Goal: Communication & Community: Participate in discussion

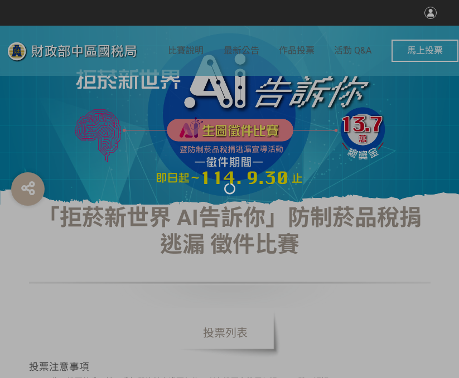
select select "vote"
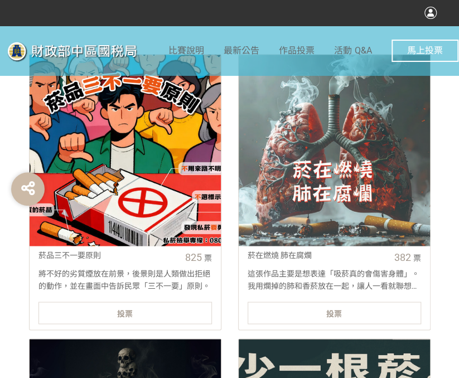
scroll to position [446, 0]
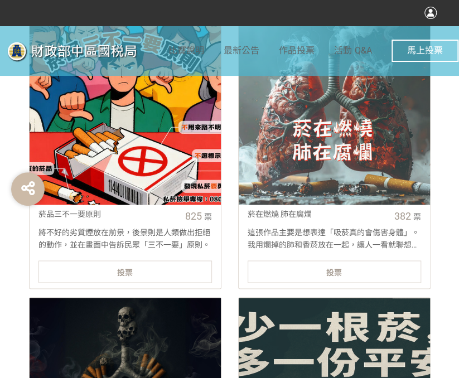
click at [163, 257] on link "菸品三不一要原則 825 票 將不好的劣質煙放在前景，後景則是人類做出拒絕的動作，並在畫面中告訴民眾「三不一要」原則。 投票" at bounding box center [125, 151] width 192 height 276
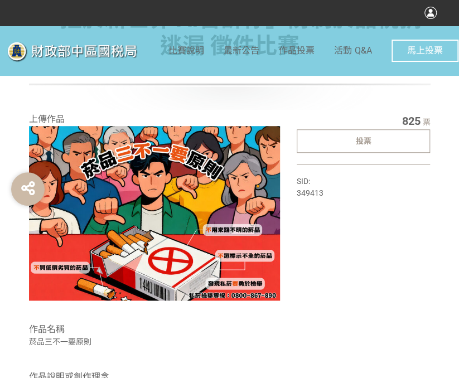
scroll to position [223, 0]
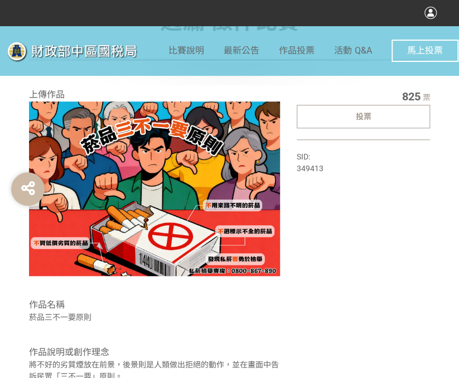
click at [381, 119] on div "投票" at bounding box center [363, 116] width 134 height 23
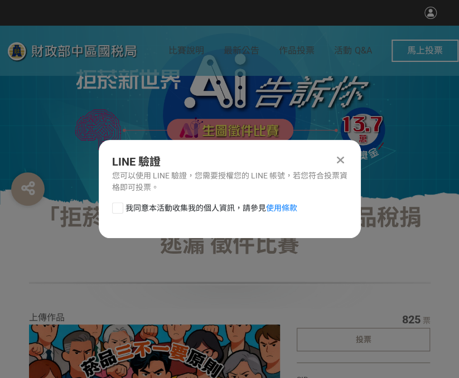
click at [126, 208] on span "我同意本活動收集我的個人資訊，請參見 使用條款" at bounding box center [211, 208] width 172 height 12
click at [120, 208] on input "我同意本活動收集我的個人資訊，請參見 使用條款" at bounding box center [116, 207] width 7 height 7
checkbox input "false"
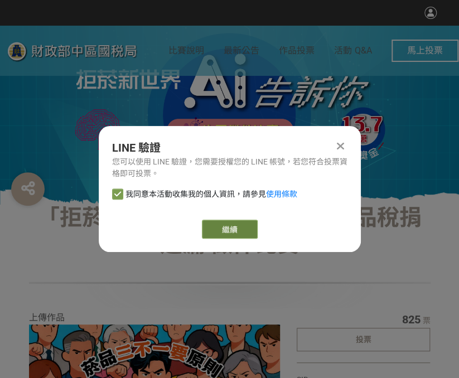
click at [243, 224] on link "繼續" at bounding box center [230, 229] width 56 height 19
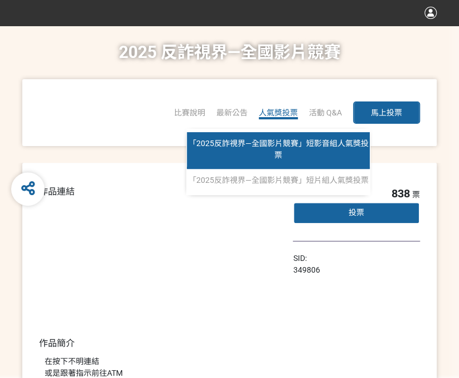
click at [284, 146] on span "「2025反詐視界—全國影片競賽」短影音組人氣獎投票" at bounding box center [278, 149] width 180 height 21
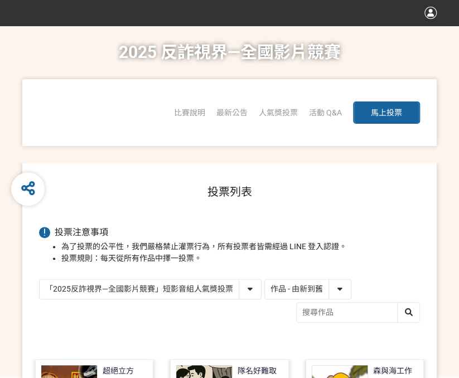
click at [274, 283] on select "作品 - 由新到舊 作品 - 由舊到新 票數 - 由多到少 票數 - 由少到多" at bounding box center [308, 289] width 86 height 20
select select "vote"
click at [265, 279] on select "作品 - 由新到舊 作品 - 由舊到新 票數 - 由多到少 票數 - 由少到多" at bounding box center [308, 289] width 86 height 20
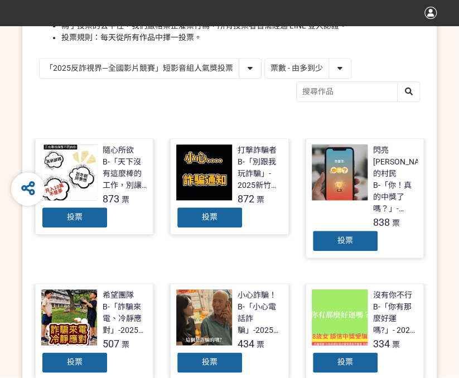
scroll to position [223, 0]
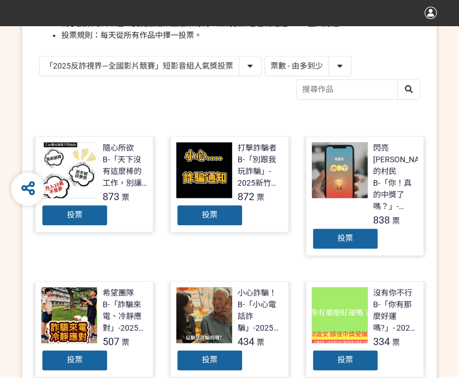
click at [221, 215] on div "投票" at bounding box center [209, 215] width 67 height 22
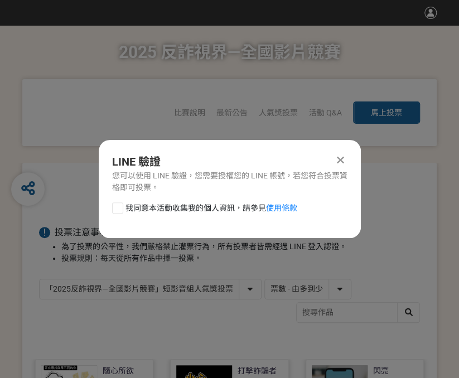
click at [118, 208] on div at bounding box center [117, 207] width 11 height 11
checkbox input "true"
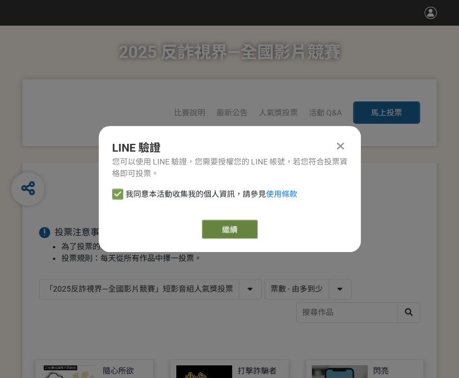
click at [235, 230] on link "繼續" at bounding box center [230, 229] width 56 height 19
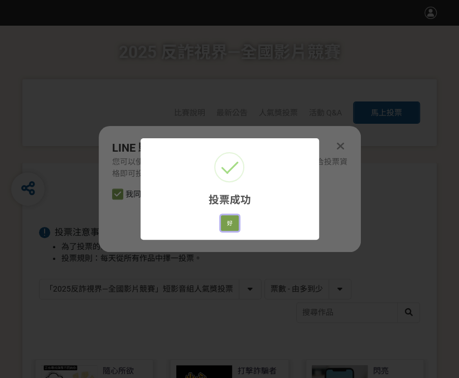
drag, startPoint x: 233, startPoint y: 217, endPoint x: 298, endPoint y: 218, distance: 64.7
click at [233, 217] on button "好" at bounding box center [230, 223] width 18 height 16
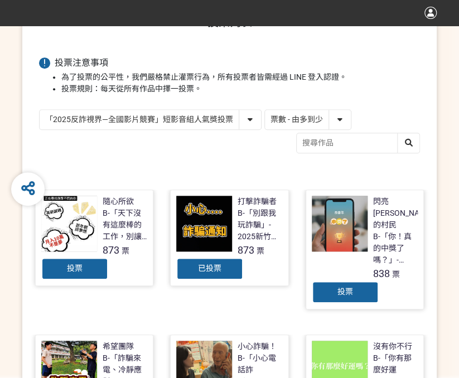
scroll to position [159, 0]
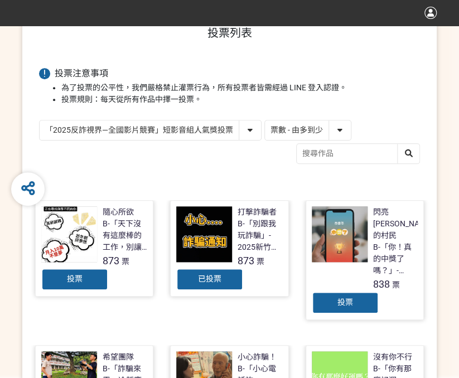
click at [165, 133] on select "「2025反詐視界—全國影片競賽」短影音組人氣獎投票 「2025反詐視界—全國影片競賽」短片組人氣獎投票" at bounding box center [150, 130] width 221 height 20
select select "13146"
click at [40, 120] on select "「2025反詐視界—全國影片競賽」短影音組人氣獎投票 「2025反詐視界—全國影片競賽」短片組人氣獎投票" at bounding box center [150, 130] width 221 height 20
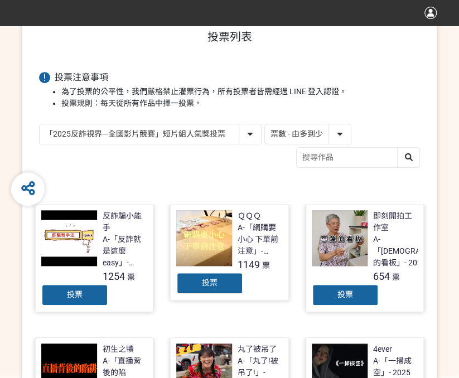
scroll to position [167, 0]
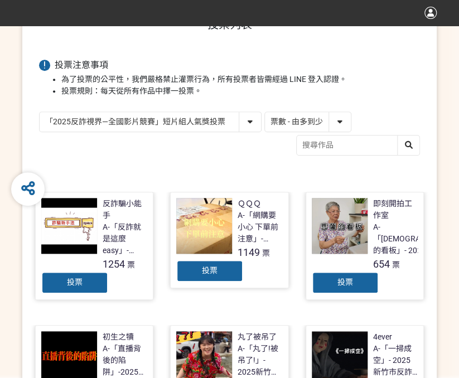
click at [191, 268] on div "投票" at bounding box center [209, 271] width 67 height 22
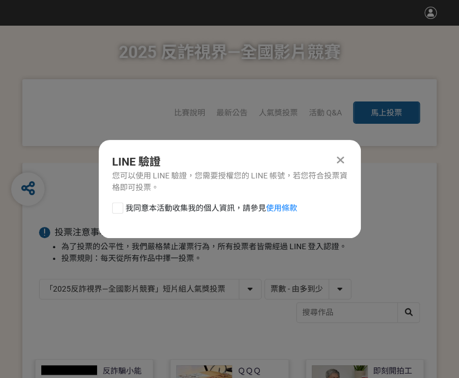
scroll to position [0, 0]
click at [121, 209] on div at bounding box center [117, 207] width 11 height 11
checkbox input "true"
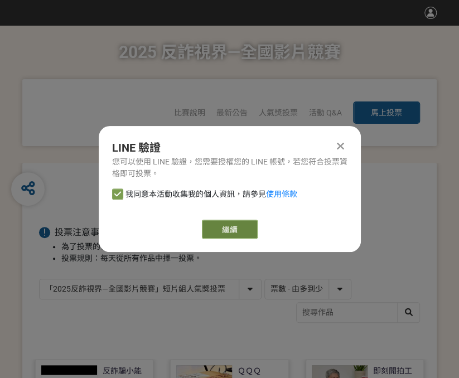
click at [230, 232] on link "繼續" at bounding box center [230, 229] width 56 height 19
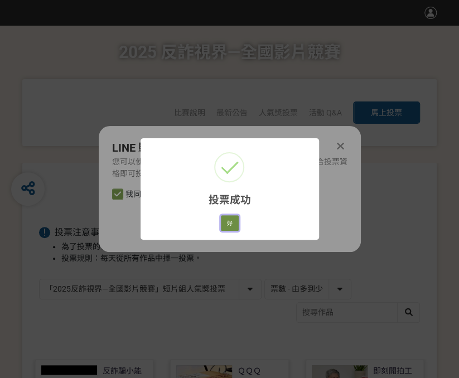
drag, startPoint x: 231, startPoint y: 218, endPoint x: 223, endPoint y: 220, distance: 8.0
click at [230, 218] on button "好" at bounding box center [230, 223] width 18 height 16
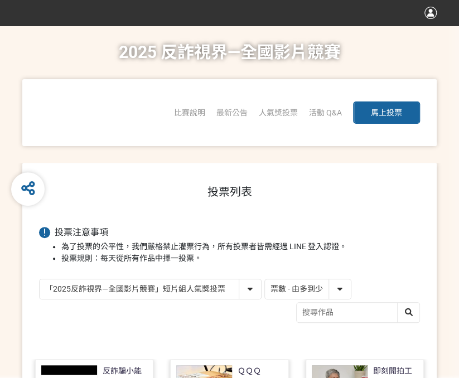
scroll to position [140, 0]
